Goal: Information Seeking & Learning: Learn about a topic

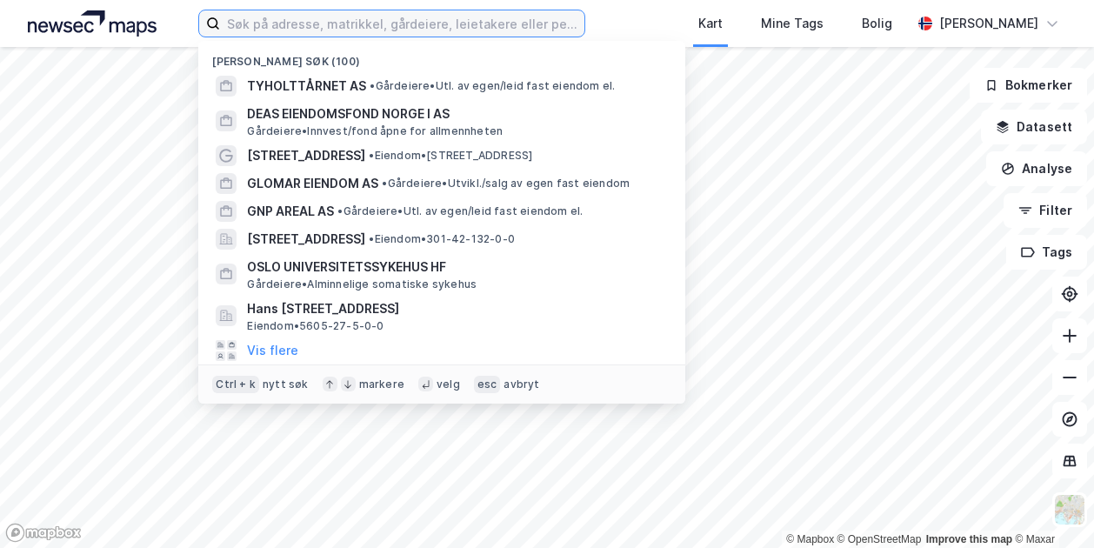
click at [437, 33] on input at bounding box center [402, 23] width 364 height 26
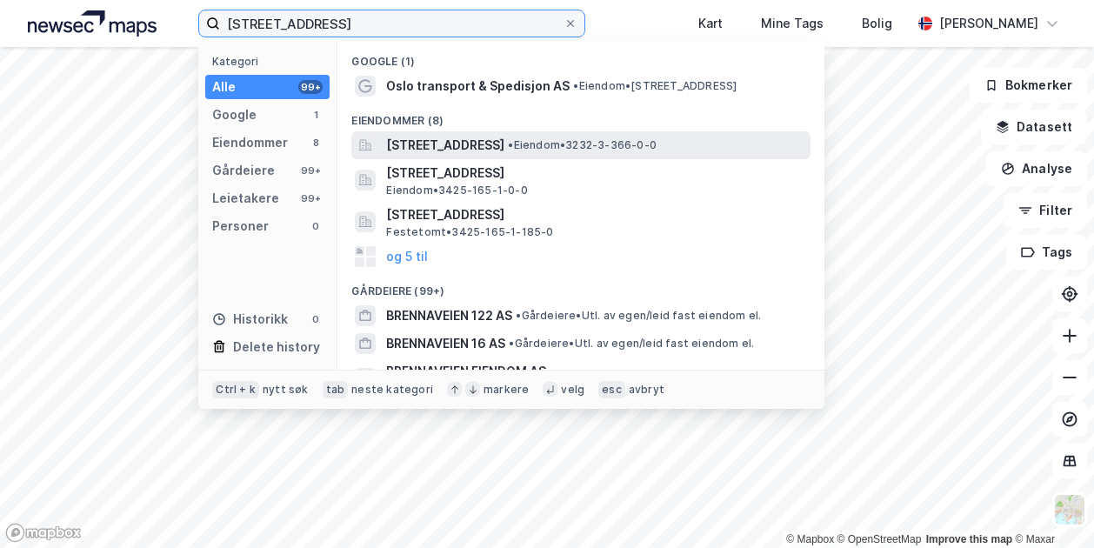
type input "[STREET_ADDRESS]"
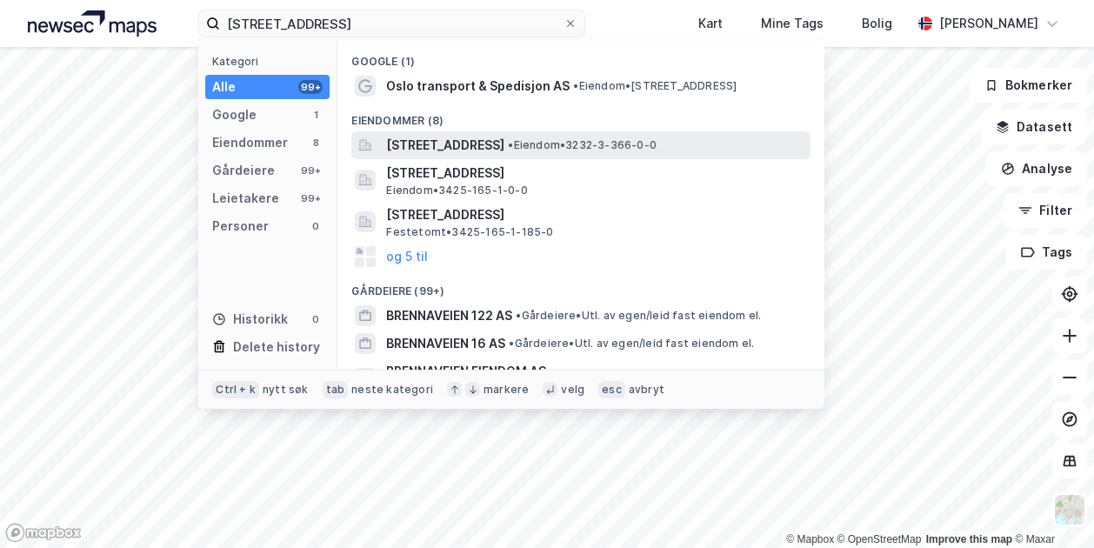
click at [470, 137] on span "[STREET_ADDRESS]" at bounding box center [445, 145] width 118 height 21
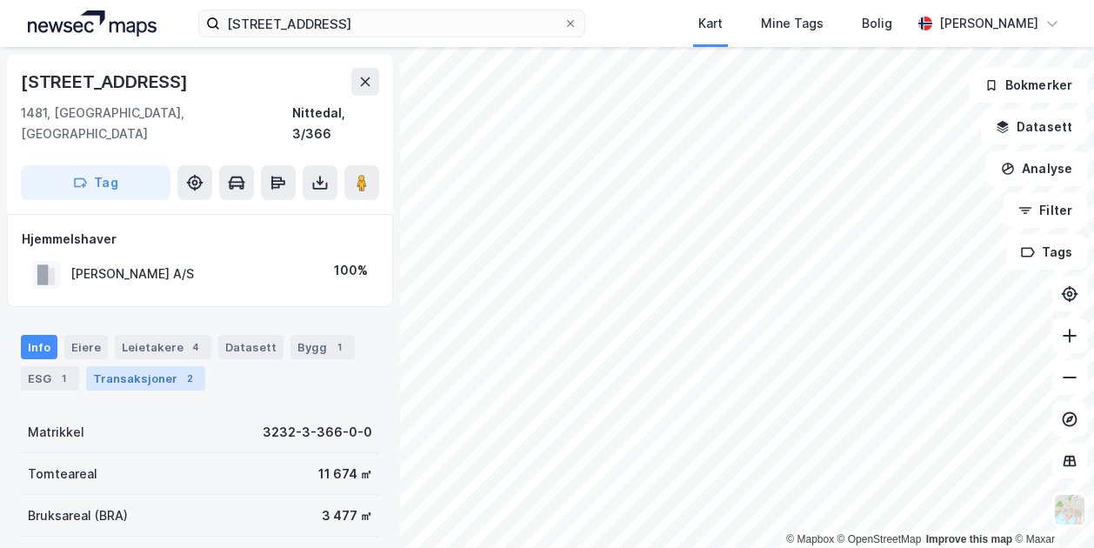
click at [125, 366] on div "Transaksjoner 2" at bounding box center [145, 378] width 119 height 24
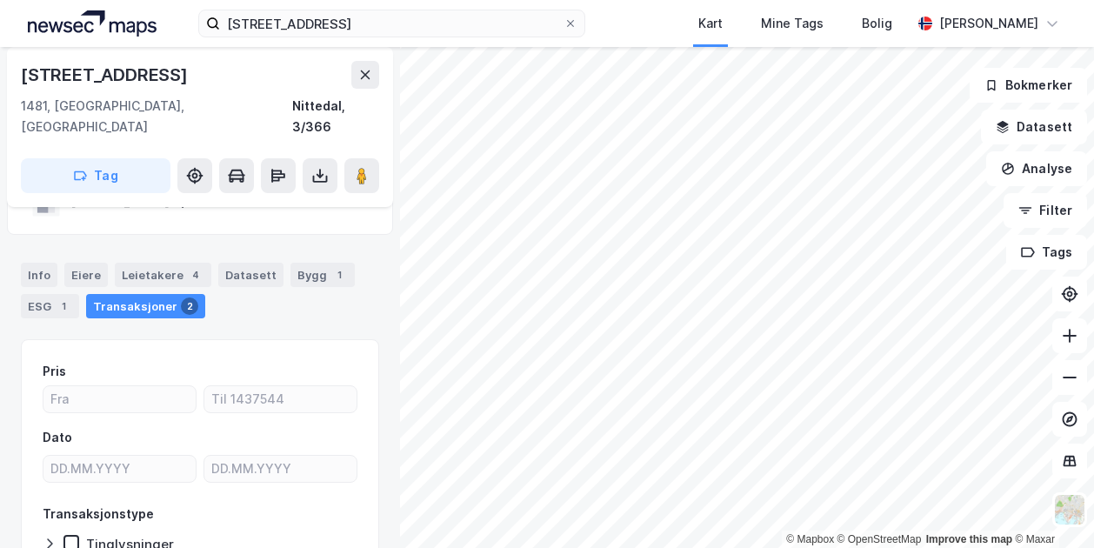
scroll to position [49, 0]
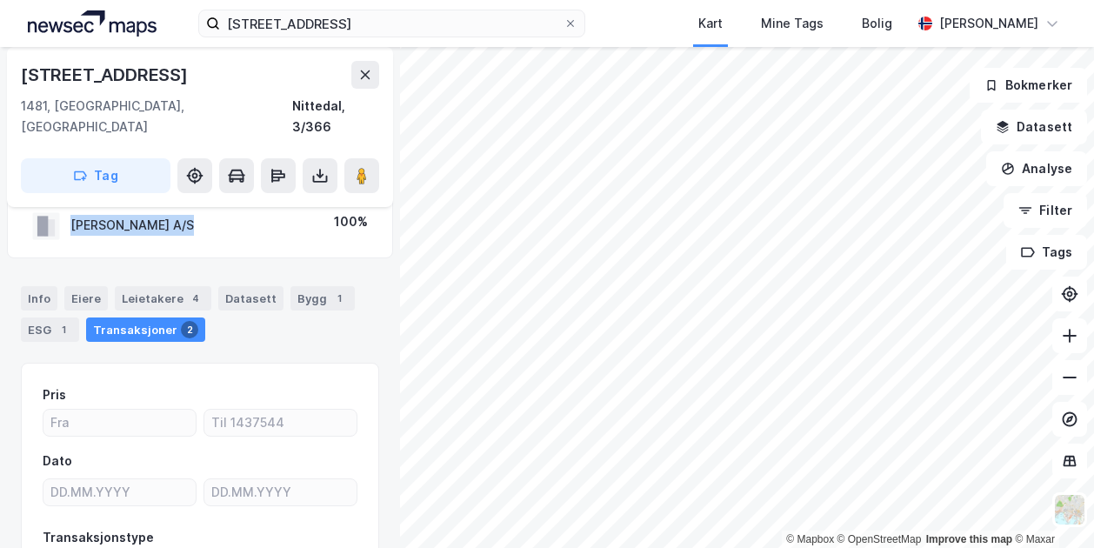
drag, startPoint x: 70, startPoint y: 206, endPoint x: 179, endPoint y: 211, distance: 108.9
click at [179, 211] on div "[PERSON_NAME] A/S 100%" at bounding box center [200, 226] width 357 height 36
copy div "[PERSON_NAME] A/S"
